Goal: Information Seeking & Learning: Check status

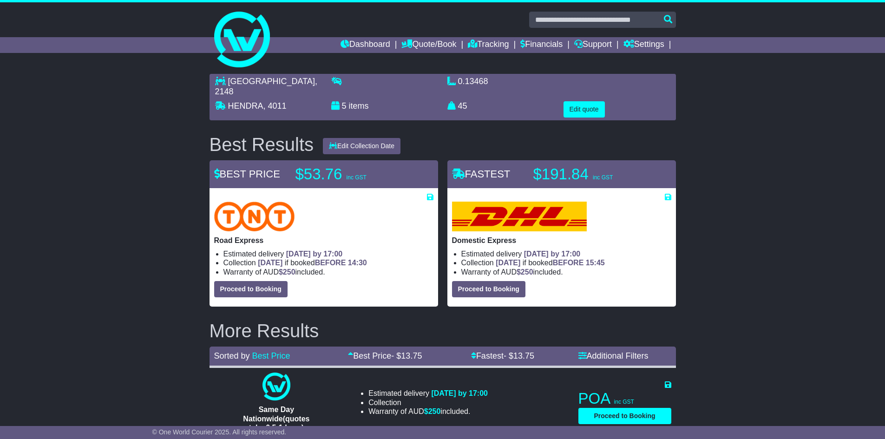
click at [486, 45] on link "Tracking" at bounding box center [488, 45] width 41 height 16
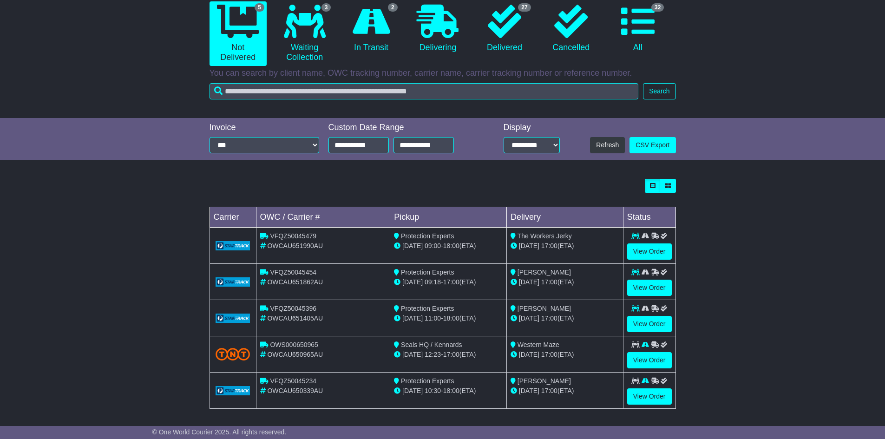
scroll to position [98, 0]
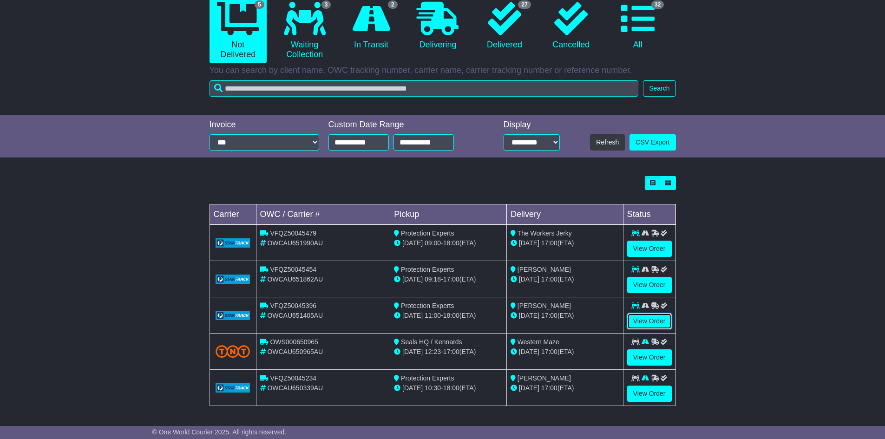
click at [649, 320] on link "View Order" at bounding box center [649, 321] width 45 height 16
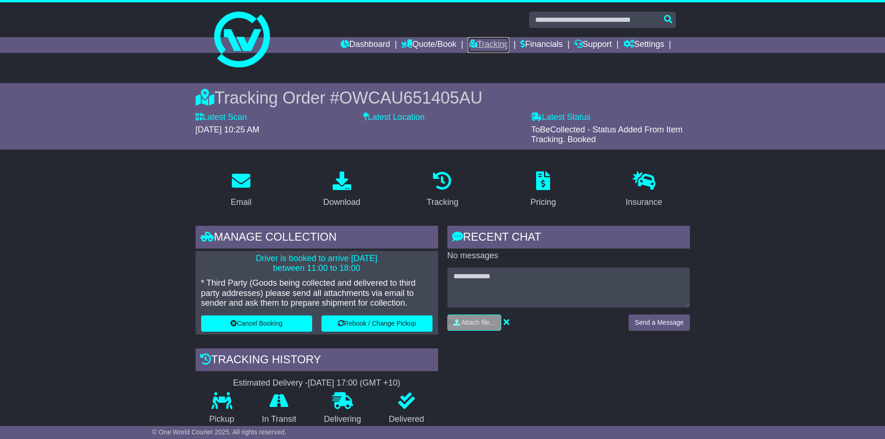
click at [494, 41] on link "Tracking" at bounding box center [488, 45] width 41 height 16
